Goal: Communication & Community: Answer question/provide support

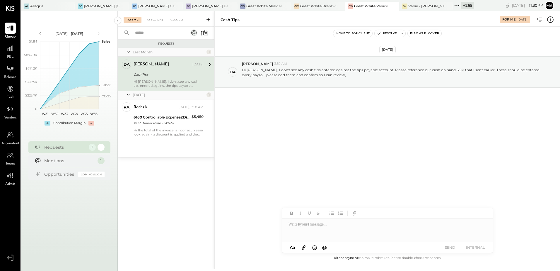
click at [374, 125] on div "[DATE] DA [PERSON_NAME] 3:39 AM Hi [PERSON_NAME], I don't see any cash tips ent…" at bounding box center [387, 86] width 345 height 90
click at [352, 141] on div "[DATE] DA [PERSON_NAME] 3:39 AM Hi [PERSON_NAME], I don't see any cash tips ent…" at bounding box center [387, 140] width 345 height 227
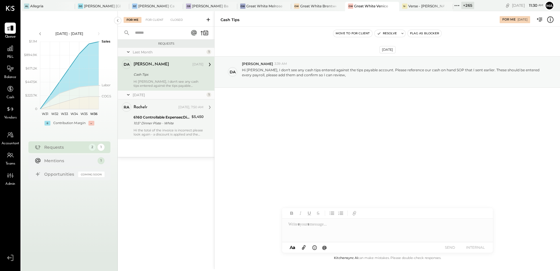
click at [148, 115] on div "6160 Controllable Expenses:Direct Operating Expenses:Tableware" at bounding box center [162, 117] width 56 height 6
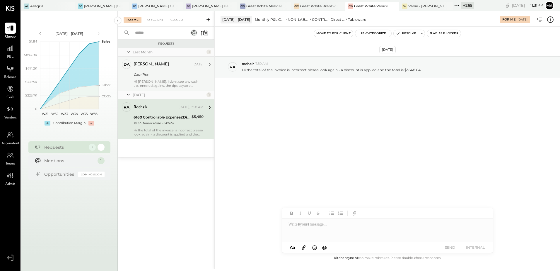
click at [148, 75] on div "Cash Tips" at bounding box center [168, 74] width 68 height 6
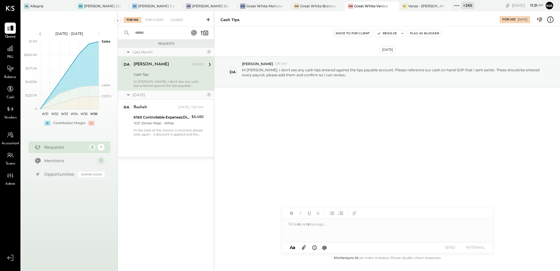
click at [342, 117] on div "[DATE] DA [PERSON_NAME] 3:39 AM Hi [PERSON_NAME], I don't see any cash tips ent…" at bounding box center [387, 86] width 345 height 90
click at [340, 226] on div at bounding box center [387, 229] width 211 height 23
click at [349, 232] on div at bounding box center [387, 229] width 211 height 23
type input "****"
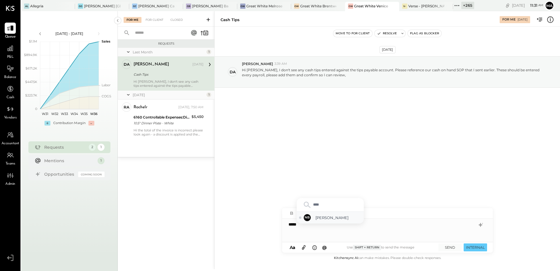
click at [324, 215] on span "[PERSON_NAME]" at bounding box center [338, 218] width 46 height 6
click at [476, 247] on button "INTERNAL" at bounding box center [474, 247] width 23 height 8
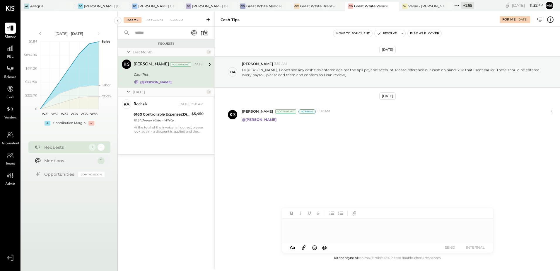
click at [330, 158] on div "[DATE] DA [PERSON_NAME] 3:39 AM Hi [PERSON_NAME], I don't see any cash tips ent…" at bounding box center [387, 105] width 345 height 129
